Goal: Task Accomplishment & Management: Use online tool/utility

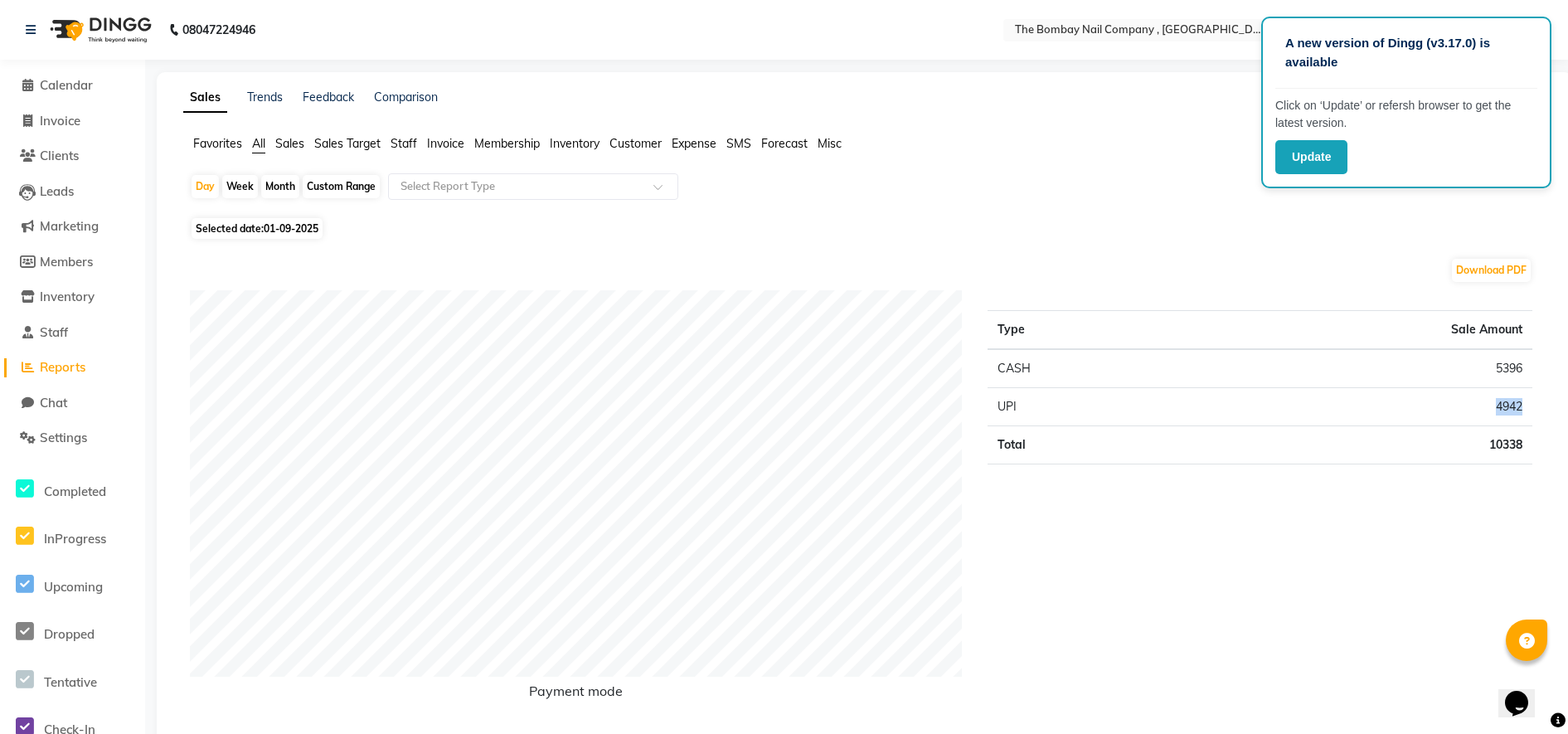
click at [1307, 150] on button "Update" at bounding box center [1311, 157] width 72 height 34
